Goal: Task Accomplishment & Management: Use online tool/utility

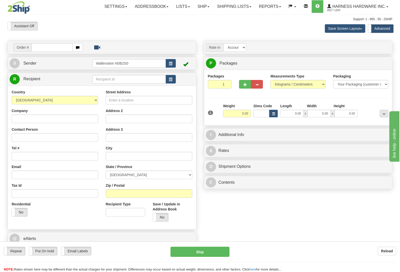
click at [377, 27] on label "Advanced" at bounding box center [380, 29] width 25 height 8
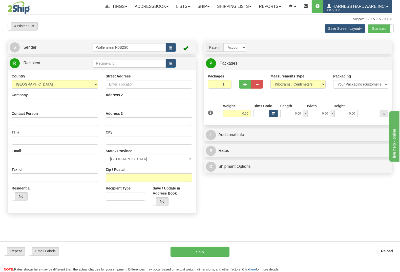
click at [367, 8] on div "Toggle navigation Settings Shipping Preferences Fields Preferences New" at bounding box center [200, 136] width 400 height 272
click at [367, 7] on span "Harness Hardware Inc." at bounding box center [358, 6] width 55 height 4
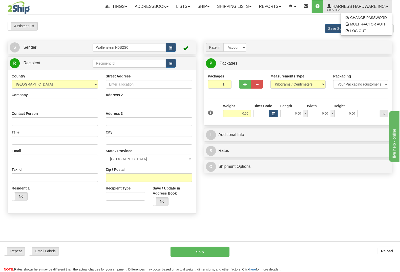
click at [258, 29] on div "Save Screen Layout Save Layout Reset to Default Standard Advanced" at bounding box center [314, 29] width 163 height 14
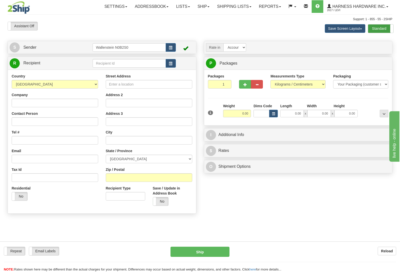
click at [379, 27] on label "Standard" at bounding box center [380, 29] width 25 height 8
